Goal: Use online tool/utility: Utilize a website feature to perform a specific function

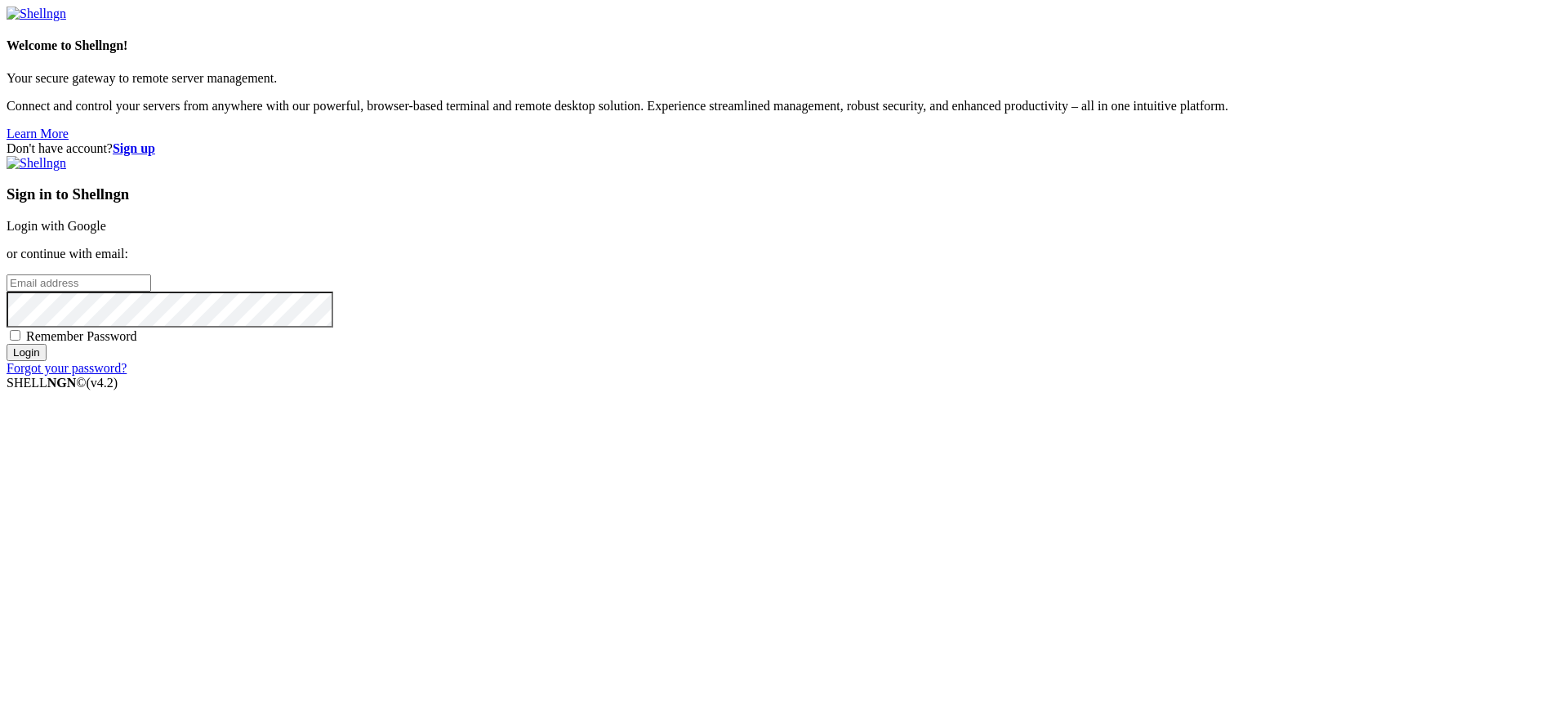
click at [106, 232] on link "Login with Google" at bounding box center [55, 226] width 99 height 14
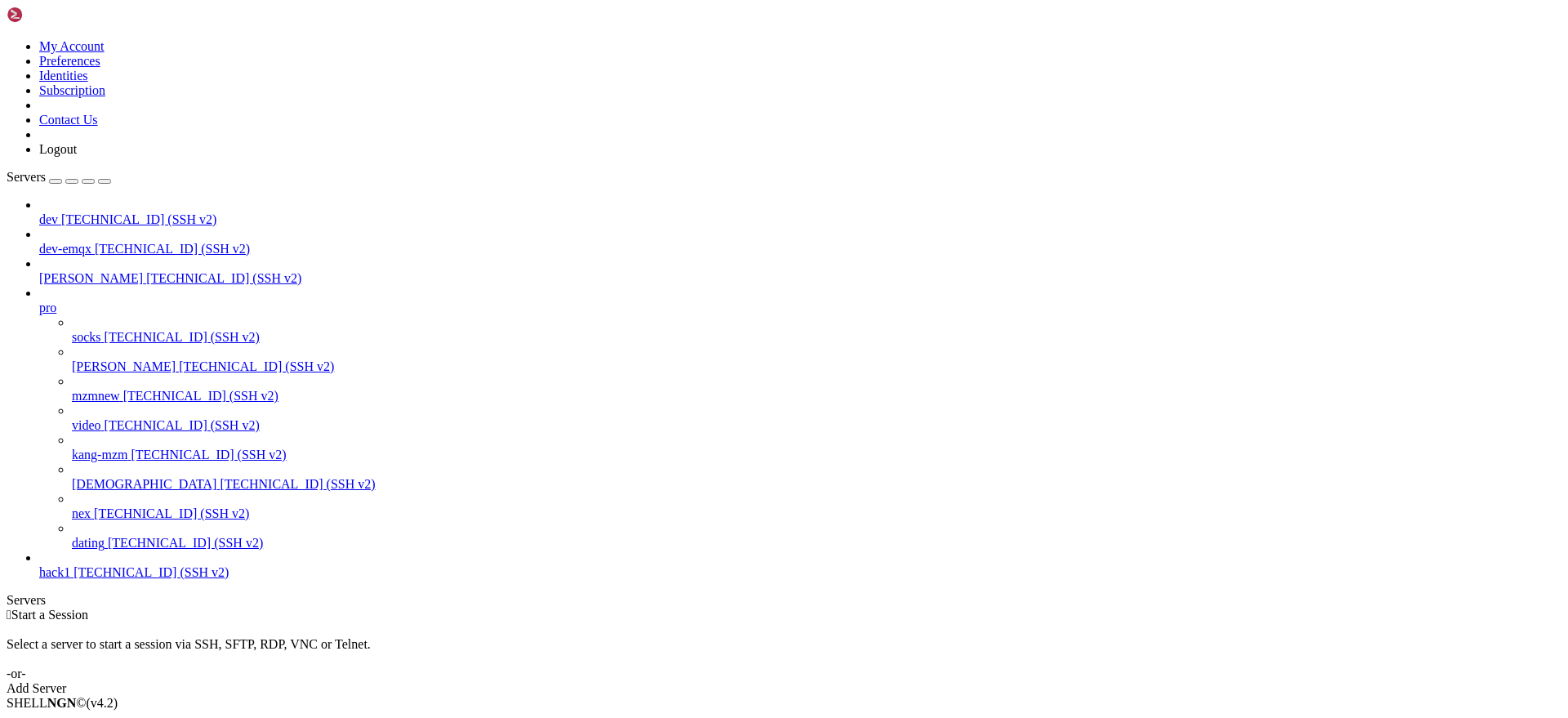
click at [220, 489] on span "[TECHNICAL_ID] (SSH v2)" at bounding box center [297, 484] width 155 height 14
drag, startPoint x: 47, startPoint y: 1048, endPoint x: 191, endPoint y: 1046, distance: 144.0
copy x-row "pip3 install pg_query"
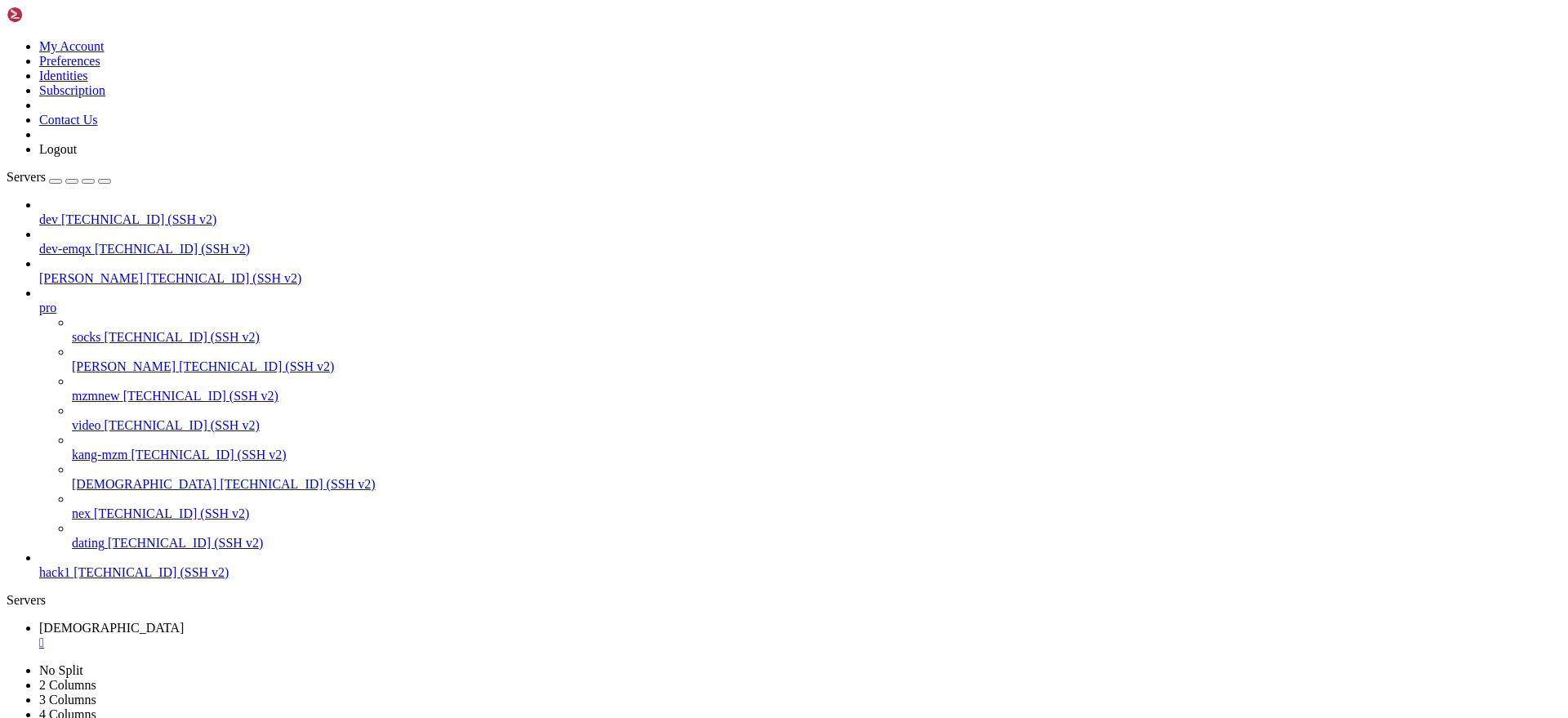
copy x-row "pg_query"
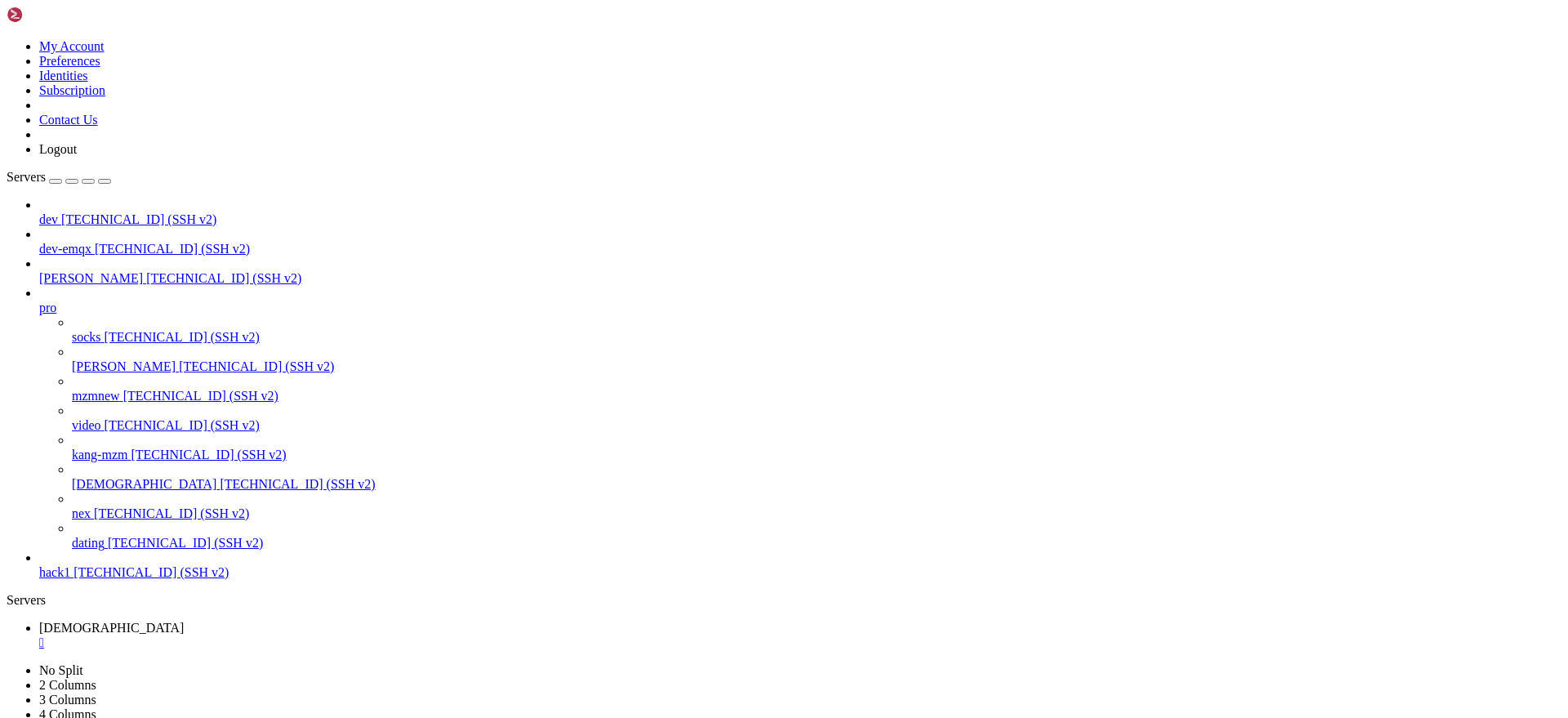
scroll to position [271, 0]
drag, startPoint x: 27, startPoint y: 1452, endPoint x: 479, endPoint y: 1495, distance: 454.0
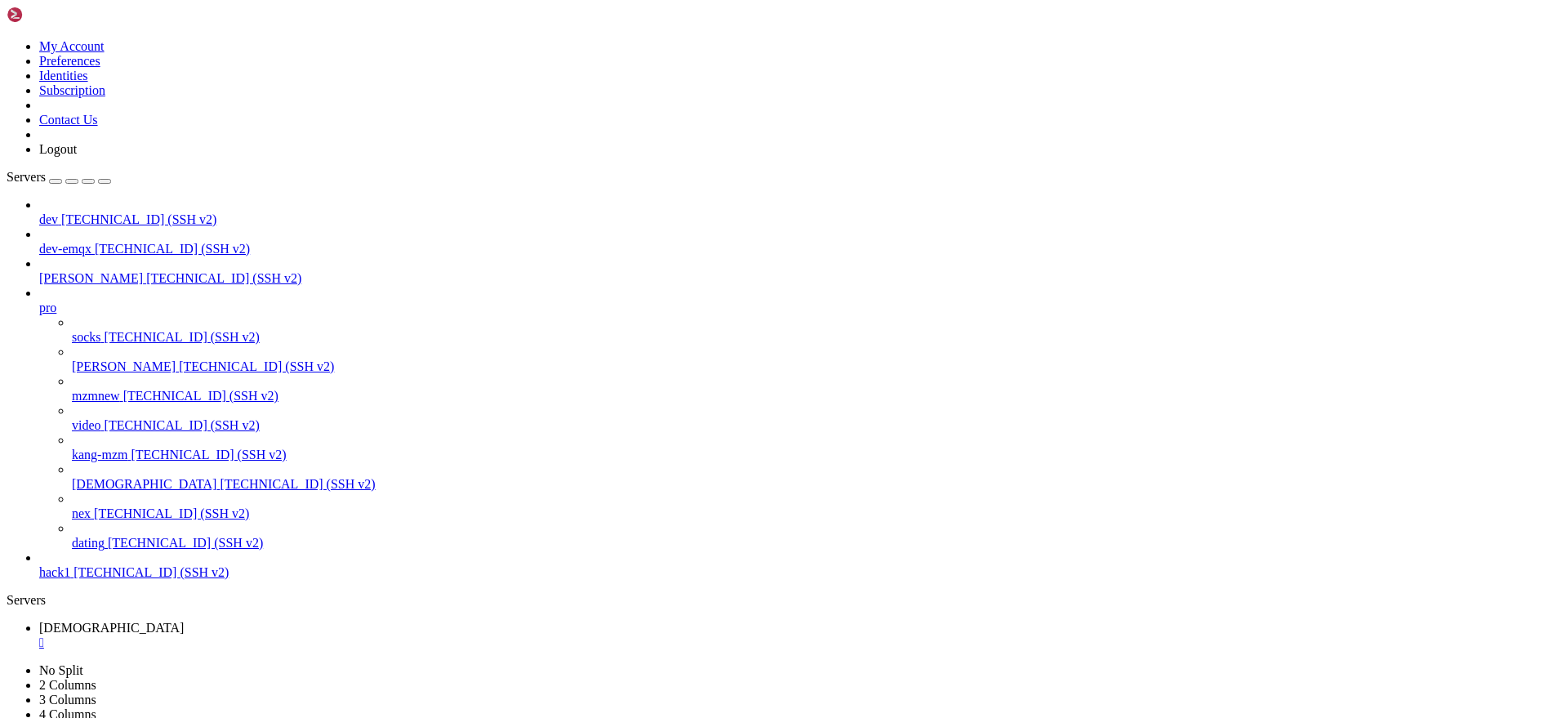
copy div "File "check_and_fix_inserts.py", line 214 cols_part = f"({', '.join('\"%s\"' % …"
